Goal: Task Accomplishment & Management: Use online tool/utility

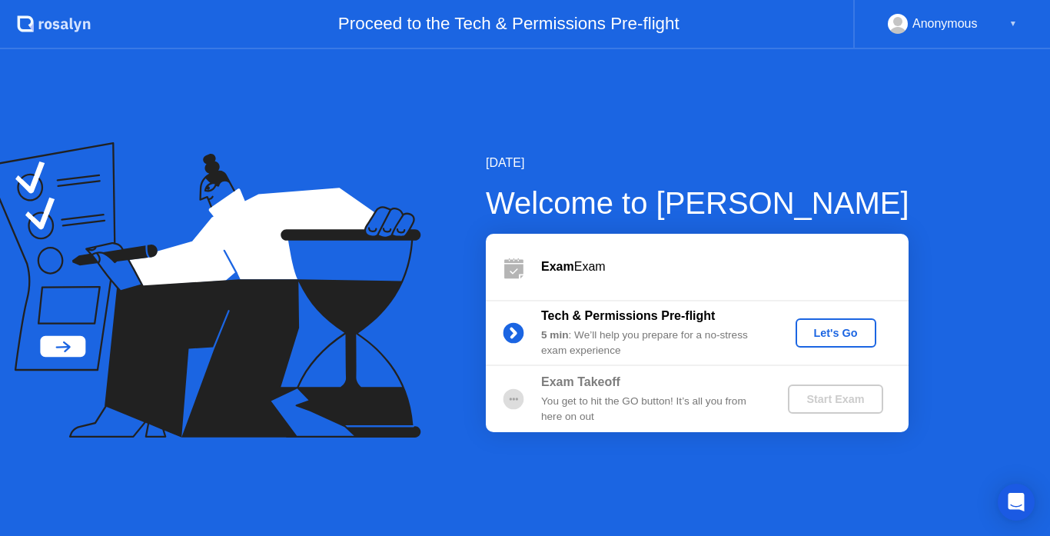
click at [830, 337] on div "Let's Go" at bounding box center [836, 333] width 68 height 12
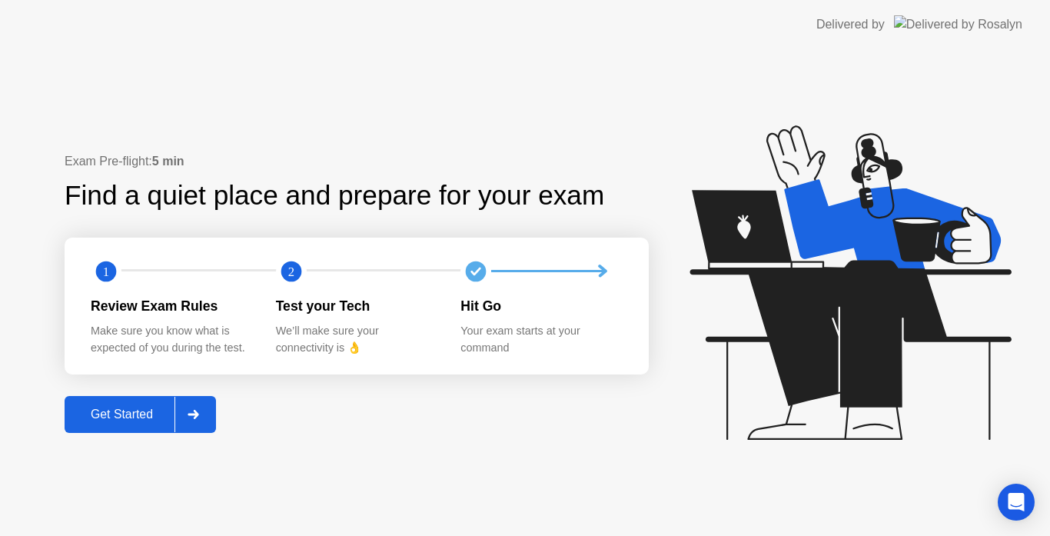
click at [216, 401] on button "Get Started" at bounding box center [140, 414] width 151 height 37
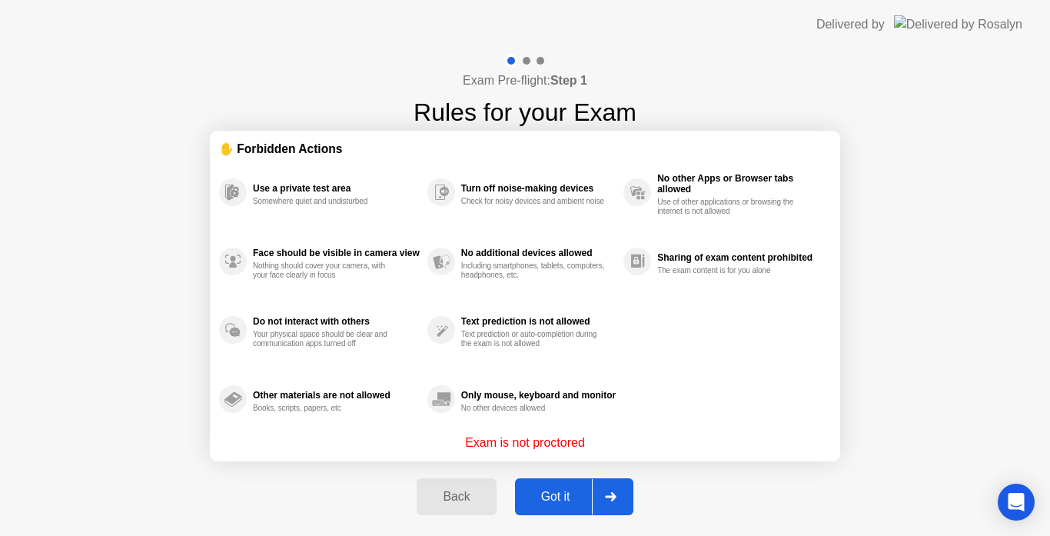
click at [625, 497] on div at bounding box center [610, 496] width 37 height 35
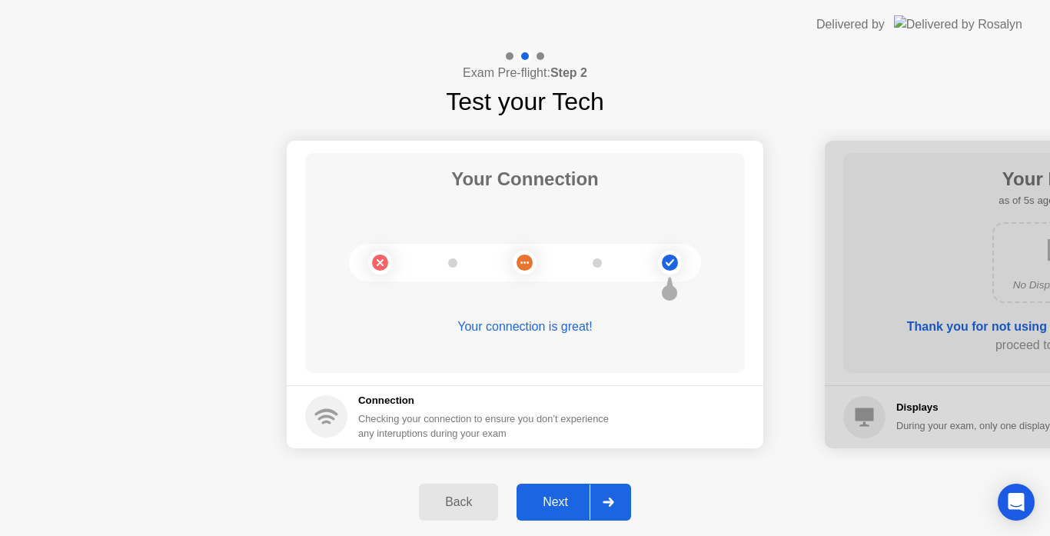
click at [625, 497] on div at bounding box center [608, 501] width 37 height 35
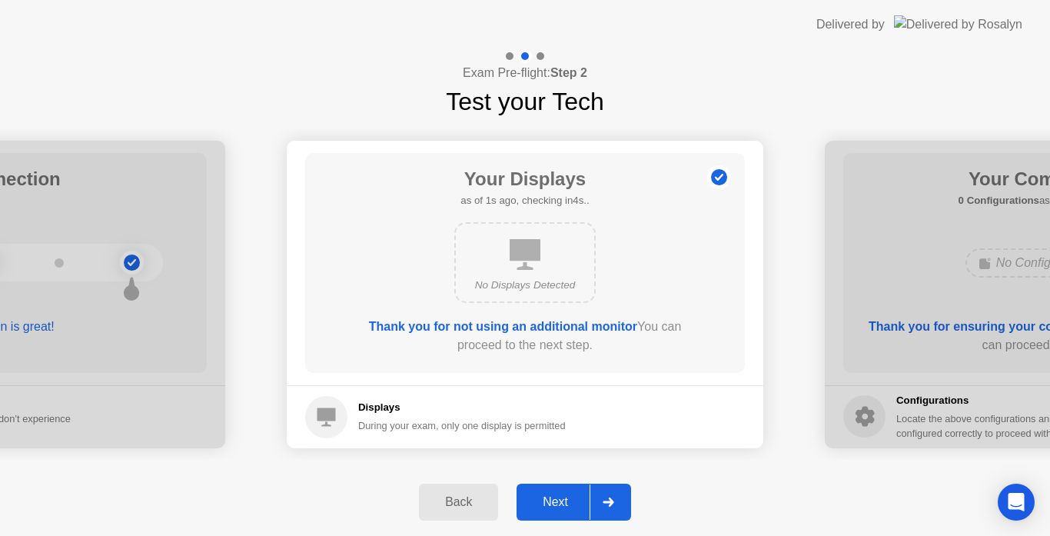
click at [625, 497] on div at bounding box center [608, 501] width 37 height 35
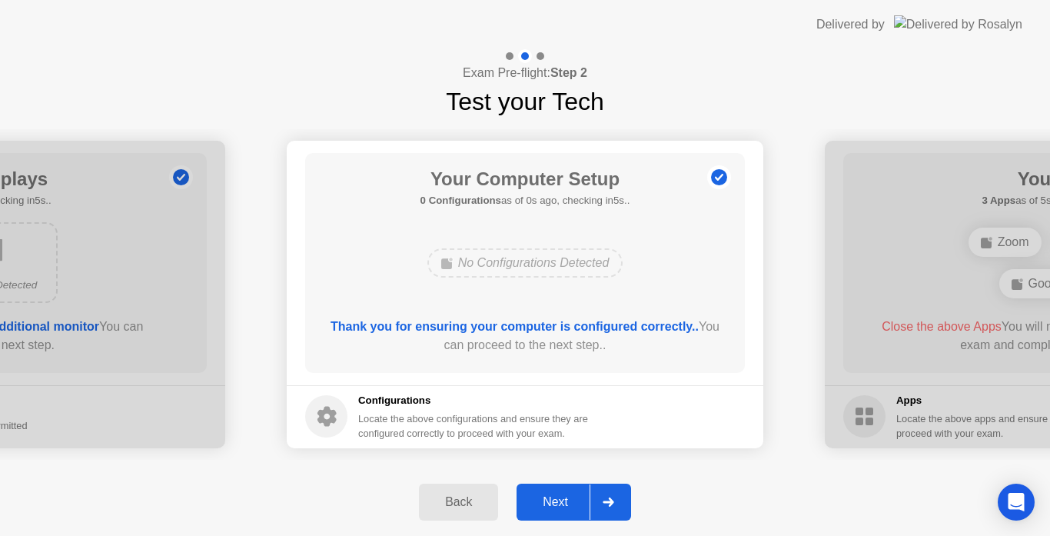
click at [625, 497] on div at bounding box center [608, 501] width 37 height 35
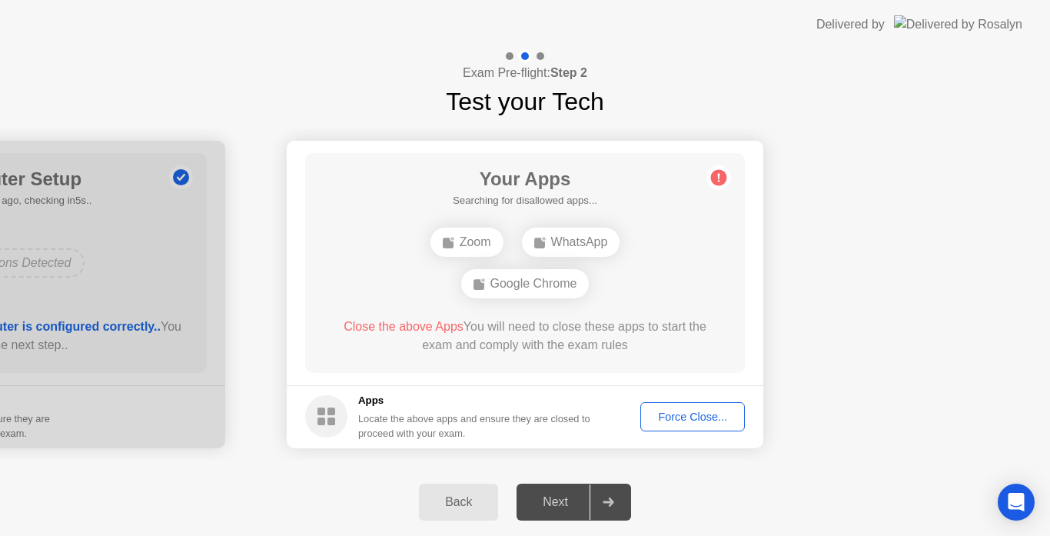
click at [686, 420] on div "Force Close..." at bounding box center [693, 416] width 94 height 12
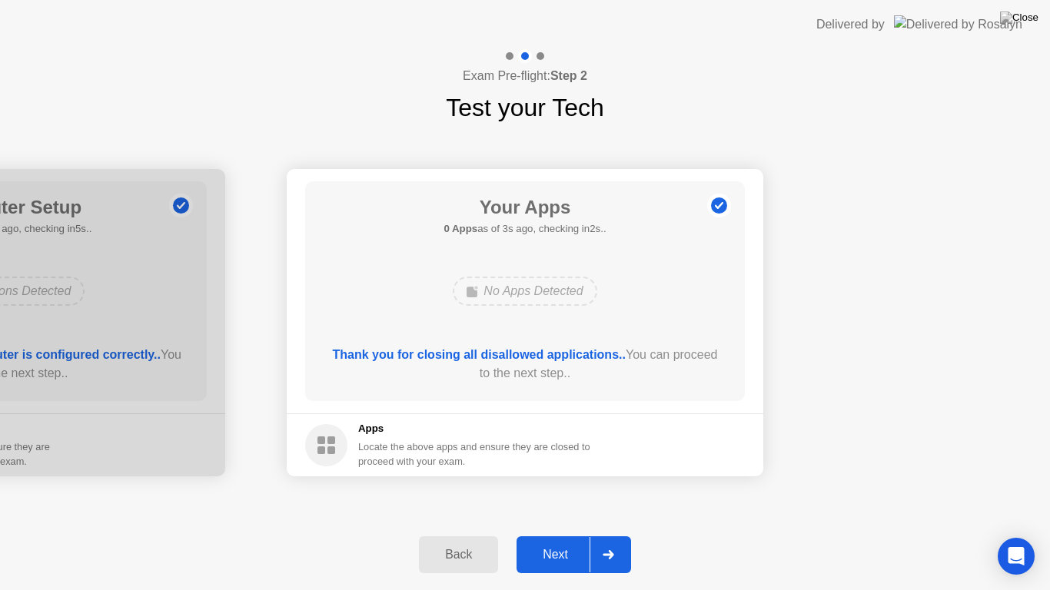
click at [616, 535] on div at bounding box center [608, 554] width 37 height 35
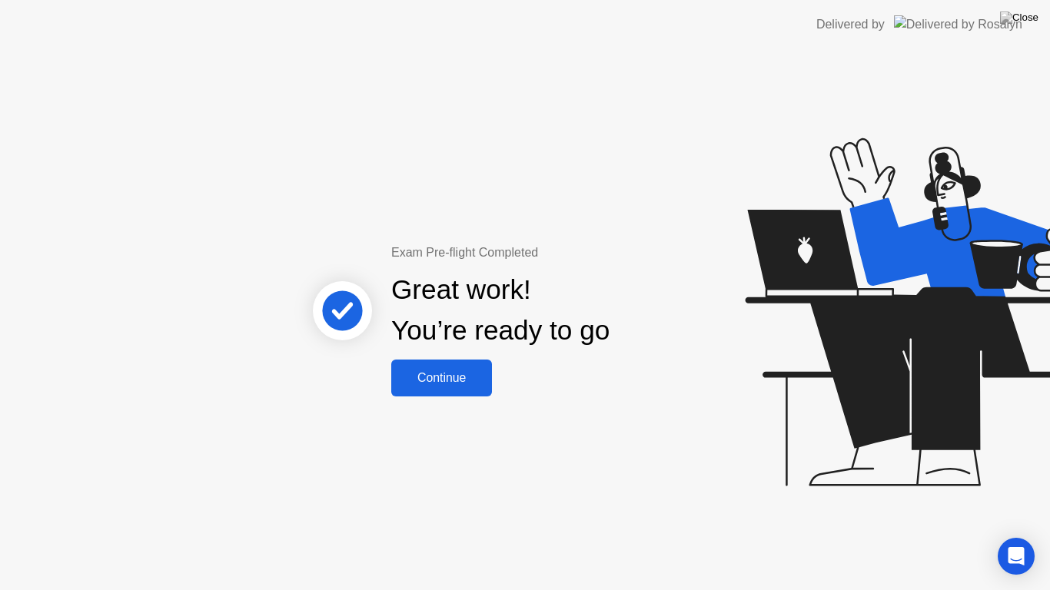
click at [464, 375] on div "Continue" at bounding box center [441, 378] width 91 height 14
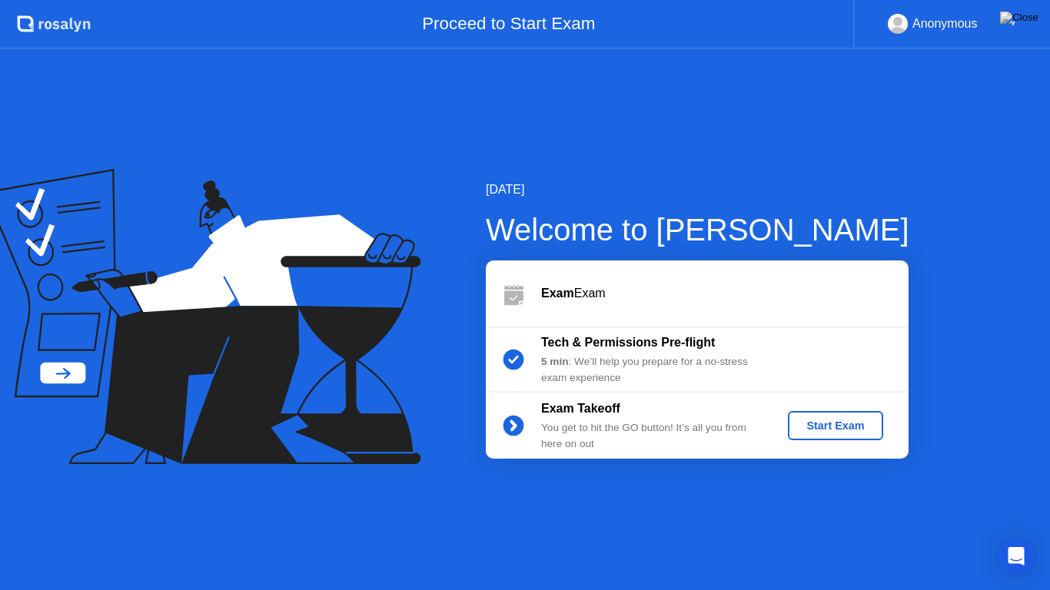
click at [806, 430] on div "Start Exam" at bounding box center [835, 426] width 82 height 12
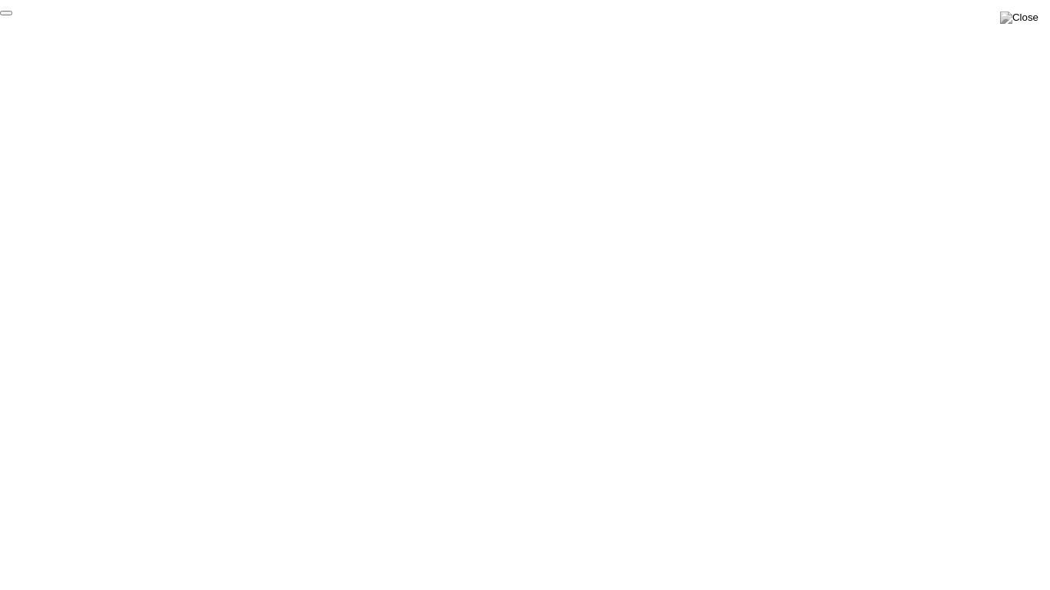
click div "End Proctoring Session"
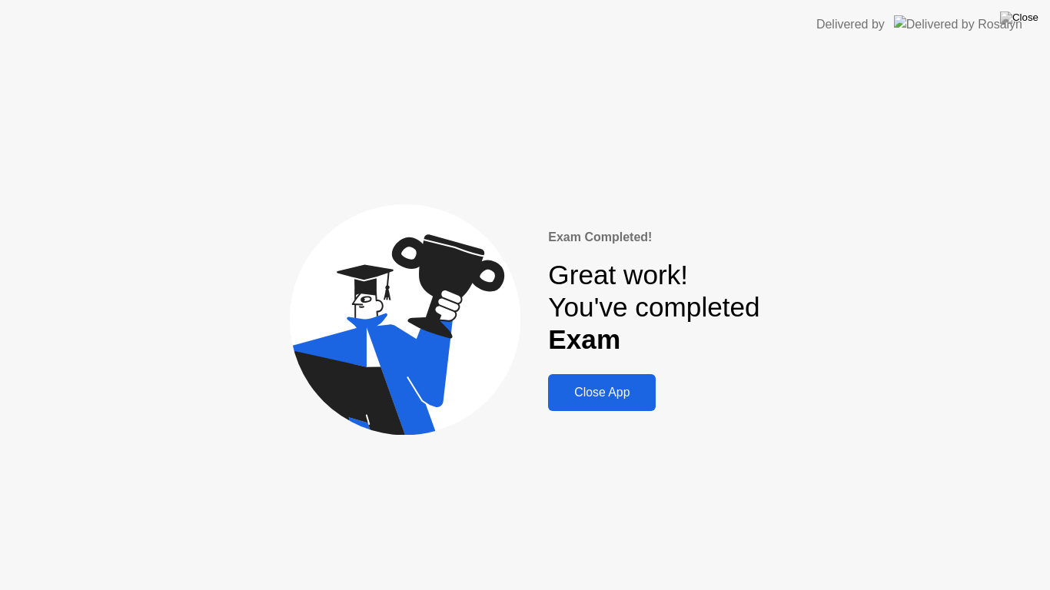
click at [598, 390] on div "Close App" at bounding box center [602, 393] width 98 height 14
